Goal: Task Accomplishment & Management: Manage account settings

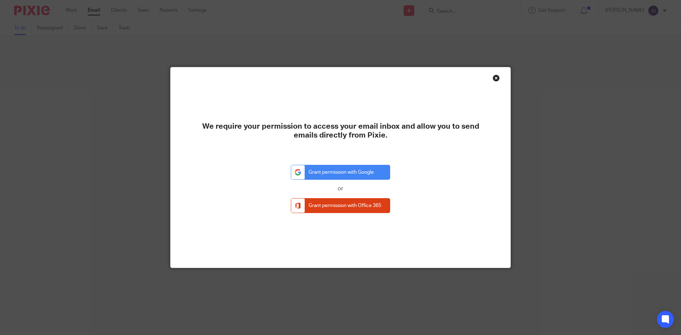
click at [493, 75] on div "Close this dialog window" at bounding box center [496, 77] width 7 height 7
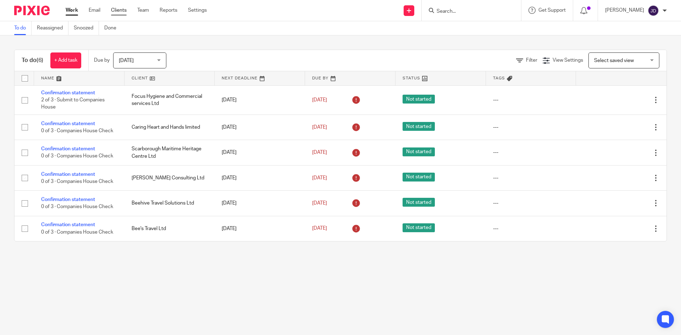
click at [123, 11] on link "Clients" at bounding box center [119, 10] width 16 height 7
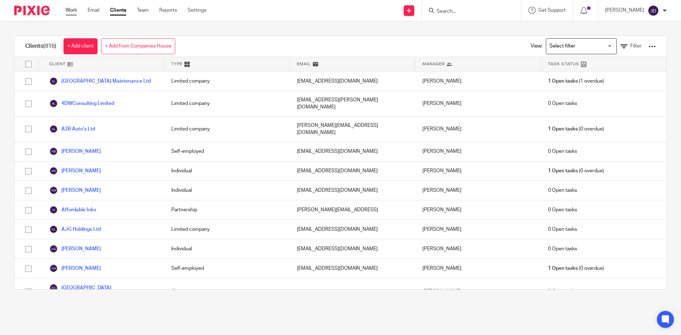
click at [74, 10] on link "Work" at bounding box center [71, 10] width 11 height 7
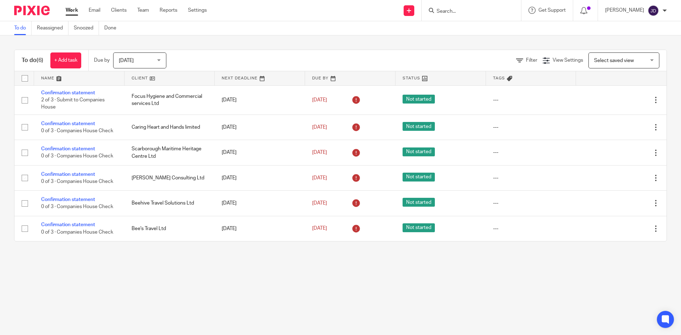
click at [457, 11] on input "Search" at bounding box center [468, 12] width 64 height 6
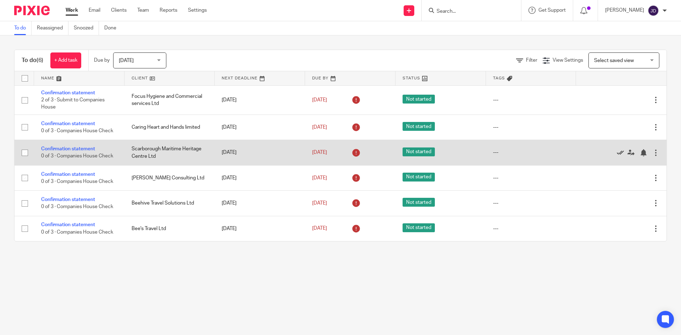
click at [617, 153] on icon at bounding box center [620, 152] width 7 height 7
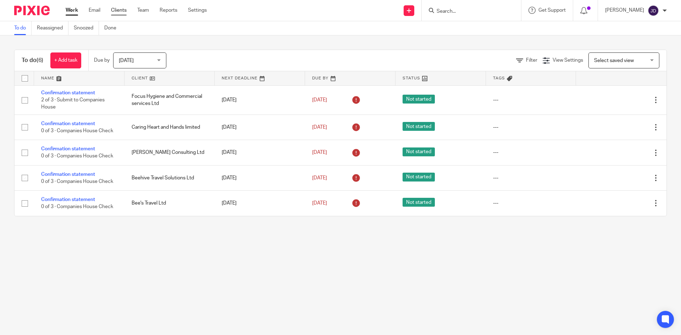
click at [113, 11] on link "Clients" at bounding box center [119, 10] width 16 height 7
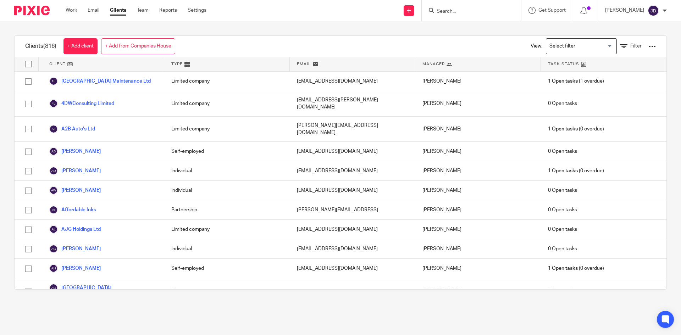
click at [465, 14] on input "Search" at bounding box center [468, 12] width 64 height 6
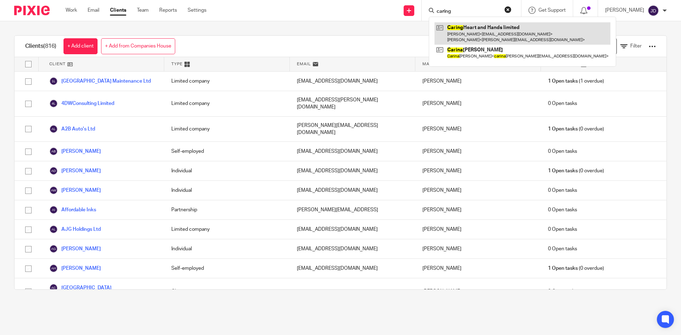
type input "caring"
click at [490, 29] on link at bounding box center [522, 33] width 176 height 22
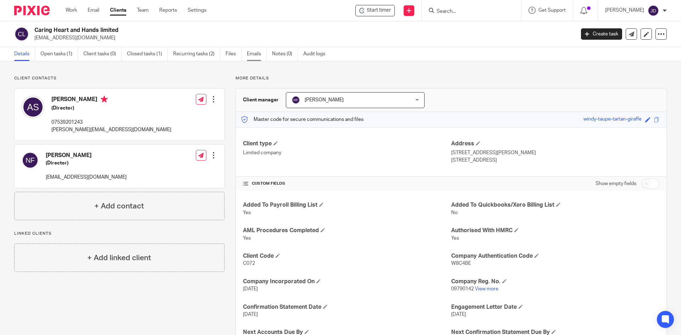
click at [253, 50] on link "Emails" at bounding box center [257, 54] width 20 height 14
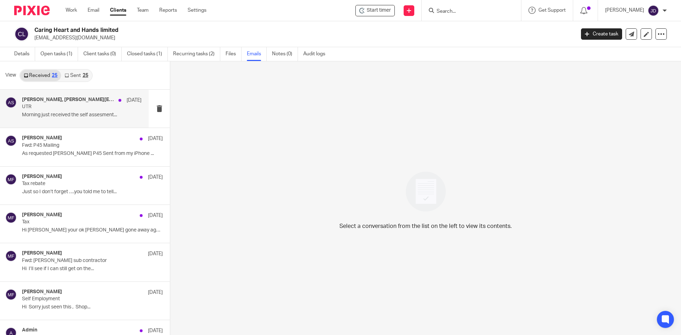
click at [87, 114] on p "Morning just received the self assesment..." at bounding box center [82, 115] width 120 height 6
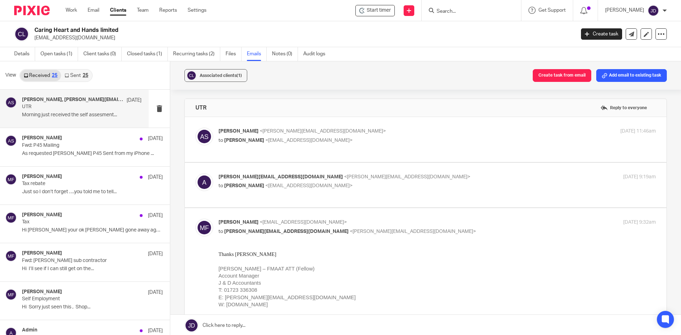
click at [370, 124] on label at bounding box center [426, 139] width 482 height 45
click at [195, 127] on input "checkbox" at bounding box center [195, 127] width 0 height 0
checkbox input "true"
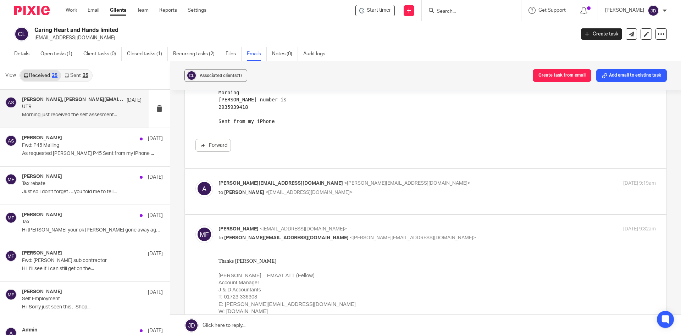
scroll to position [71, 0]
click at [415, 196] on p "to Mick Fisher <mick@janddaccountants.co.uk>" at bounding box center [364, 192] width 292 height 7
checkbox input "true"
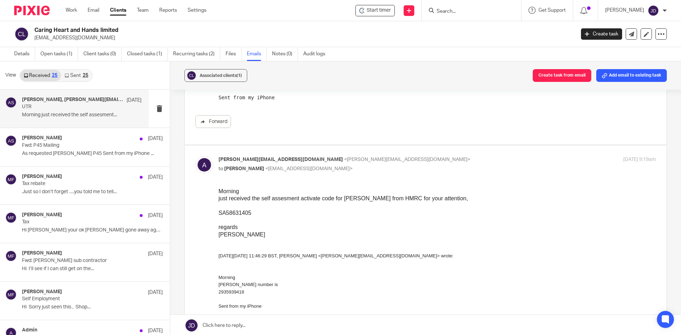
scroll to position [106, 0]
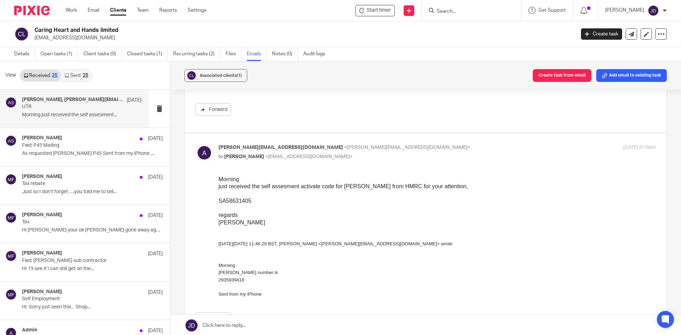
click at [120, 10] on link "Clients" at bounding box center [118, 10] width 16 height 7
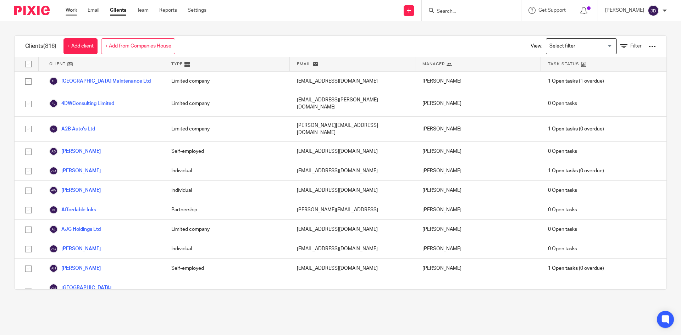
click at [77, 10] on link "Work" at bounding box center [71, 10] width 11 height 7
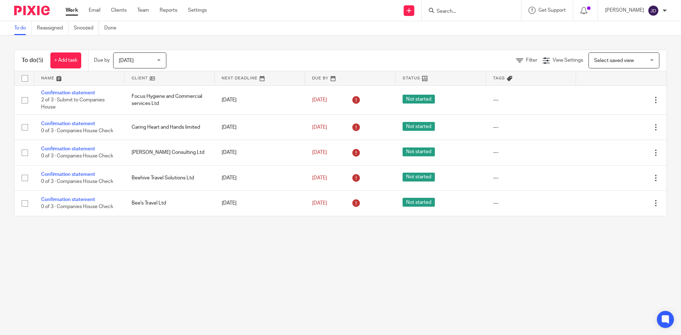
click at [469, 9] on input "Search" at bounding box center [468, 12] width 64 height 6
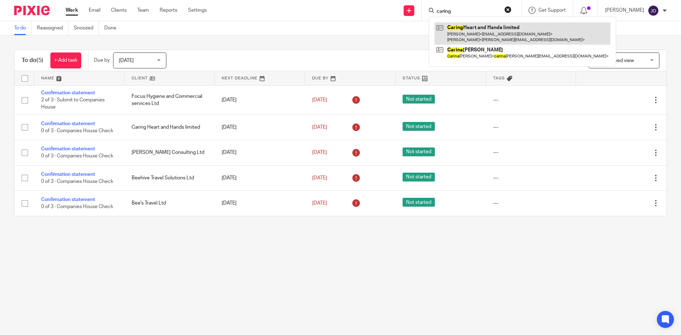
type input "caring"
click at [473, 33] on link at bounding box center [522, 33] width 176 height 22
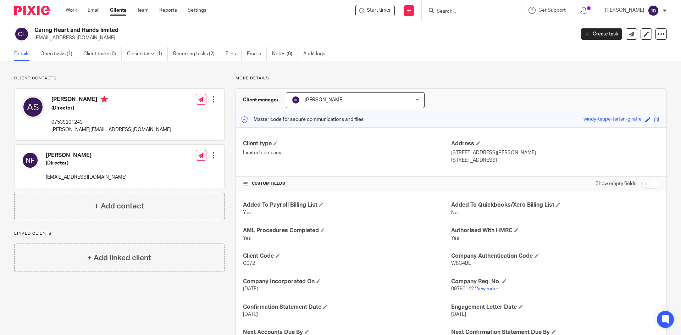
click at [75, 6] on div "Work Email Clients Team Reports Settings Work Email Clients Team Reports Settin…" at bounding box center [138, 10] width 159 height 21
click at [74, 12] on link "Work" at bounding box center [71, 10] width 11 height 7
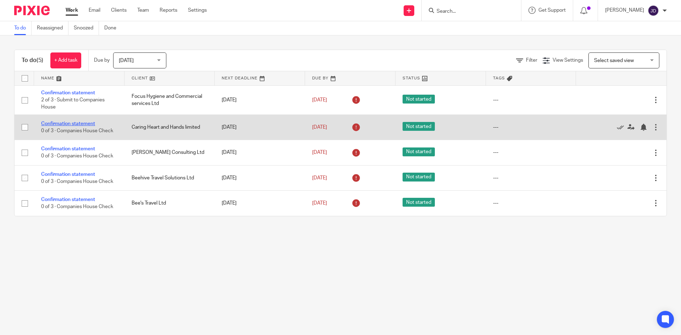
click at [66, 125] on link "Confirmation statement" at bounding box center [68, 123] width 54 height 5
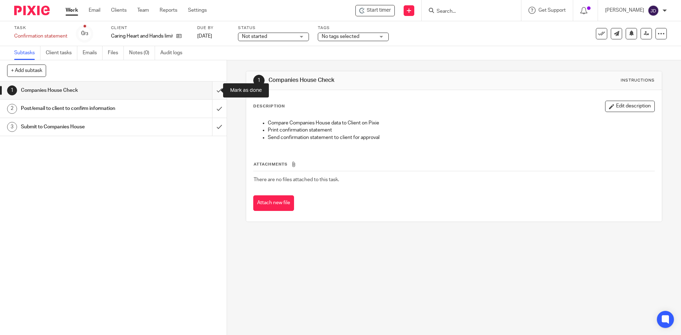
click at [212, 93] on input "submit" at bounding box center [113, 91] width 227 height 18
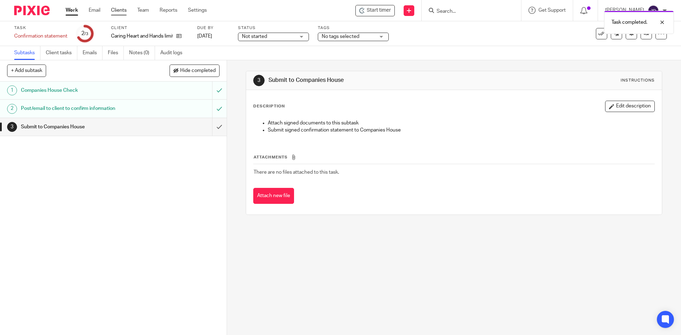
click at [111, 11] on link "Clients" at bounding box center [119, 10] width 16 height 7
